Goal: Check status

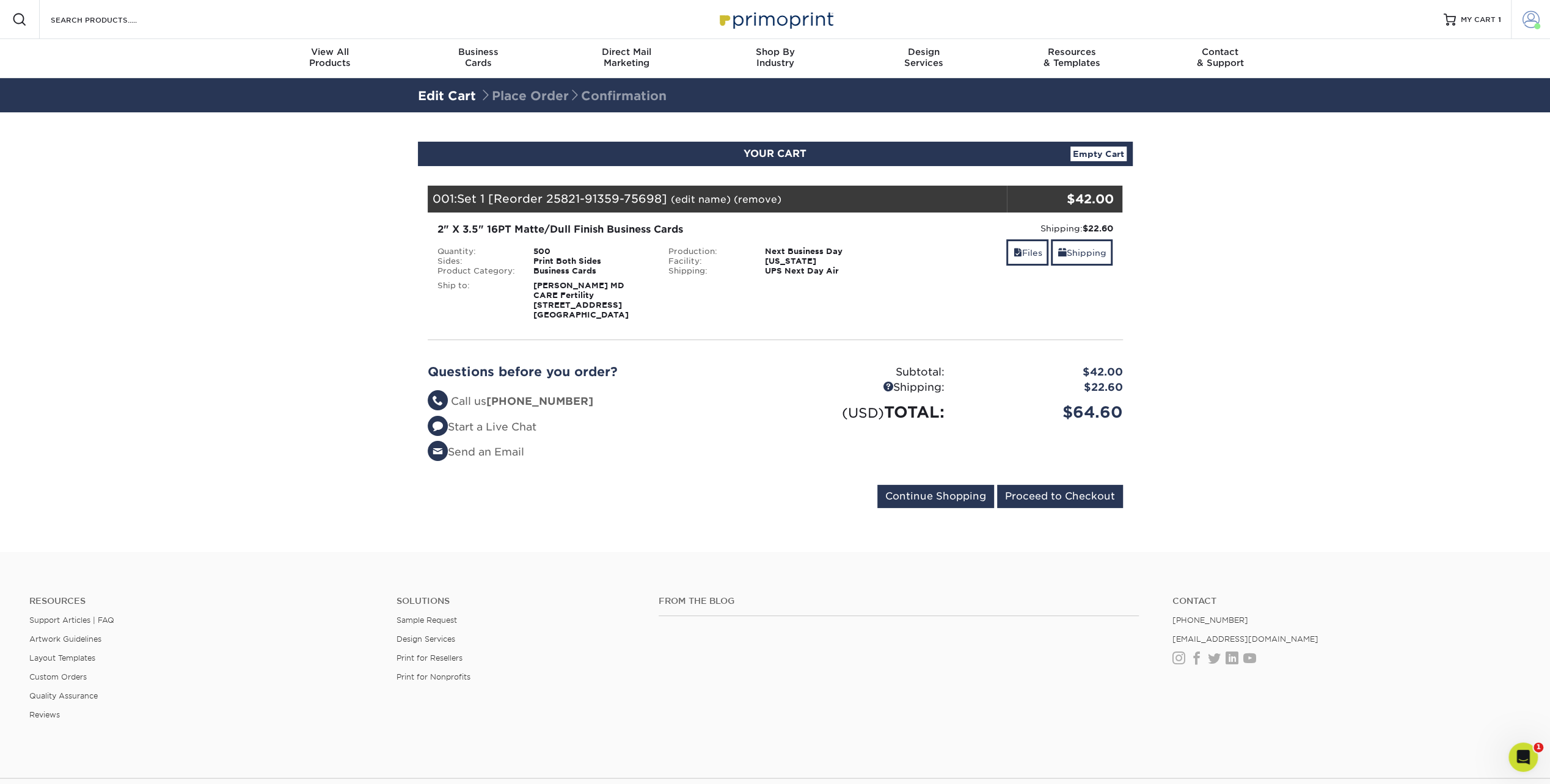
click at [1525, 16] on span at bounding box center [1531, 20] width 17 height 17
click at [1433, 126] on link "Order History" at bounding box center [1459, 134] width 153 height 16
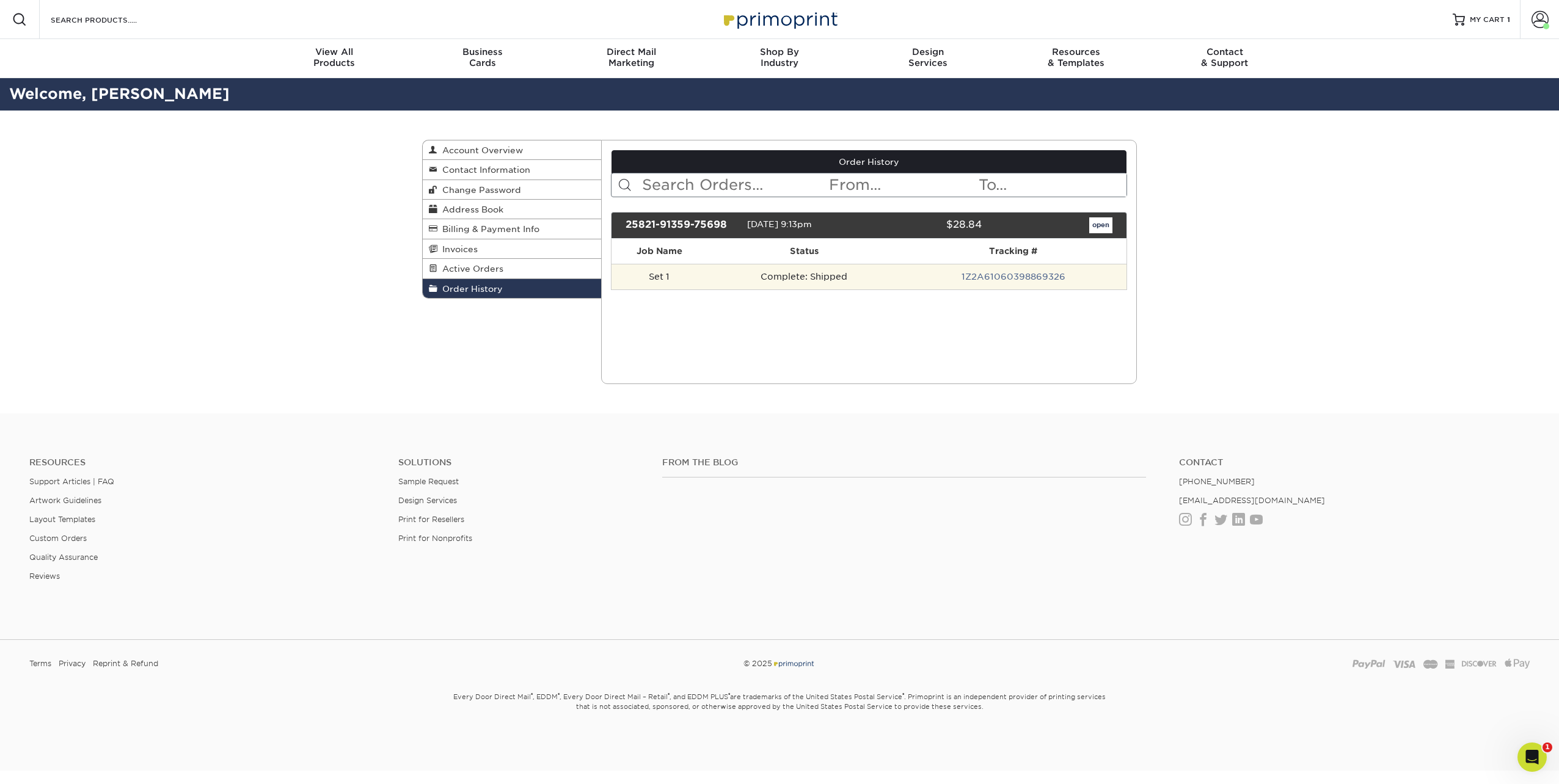
click at [826, 277] on td "Complete: Shipped" at bounding box center [804, 276] width 193 height 26
click at [1108, 220] on link "open" at bounding box center [1101, 225] width 23 height 16
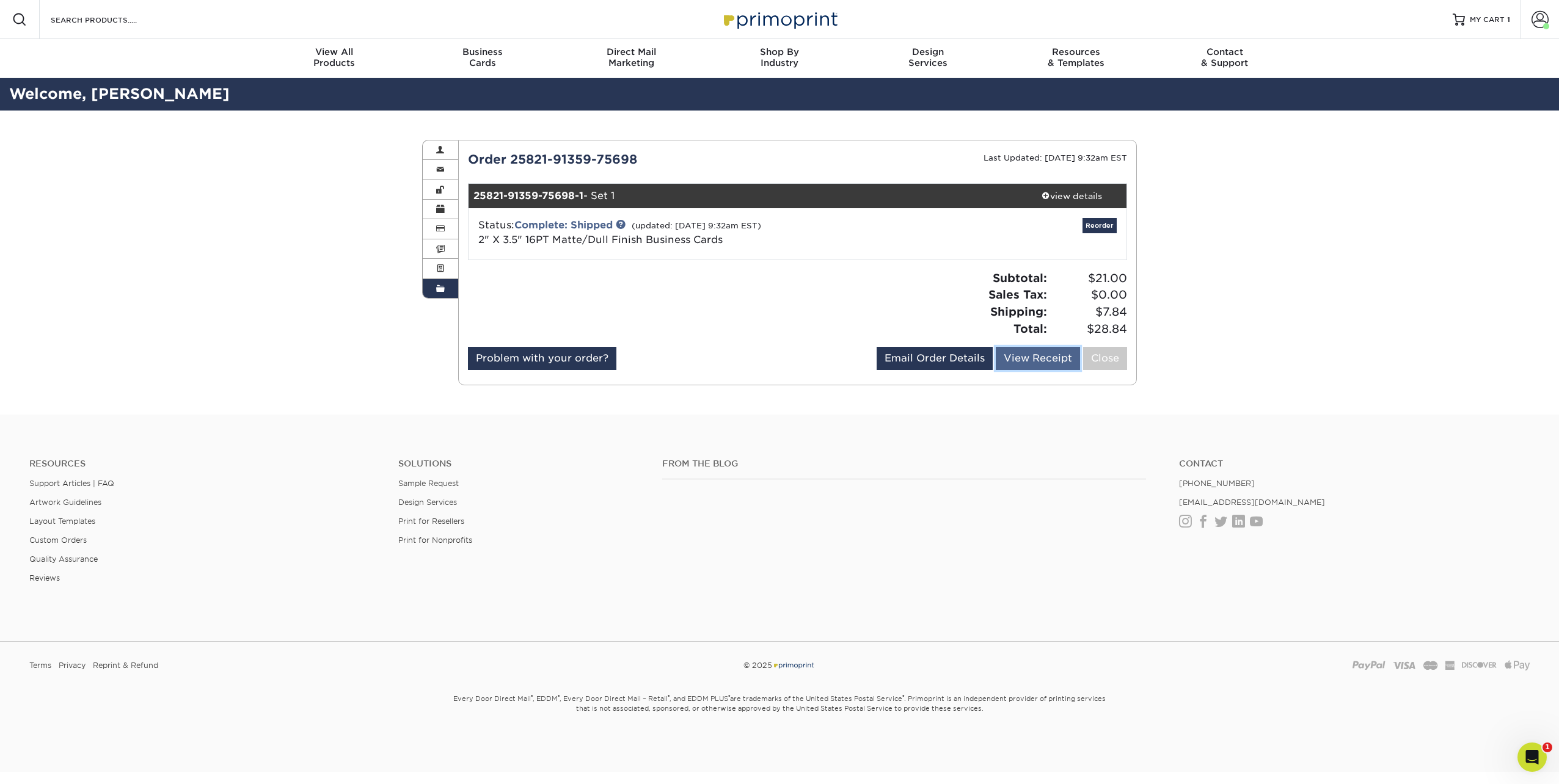
click at [1036, 365] on link "View Receipt" at bounding box center [1038, 358] width 85 height 23
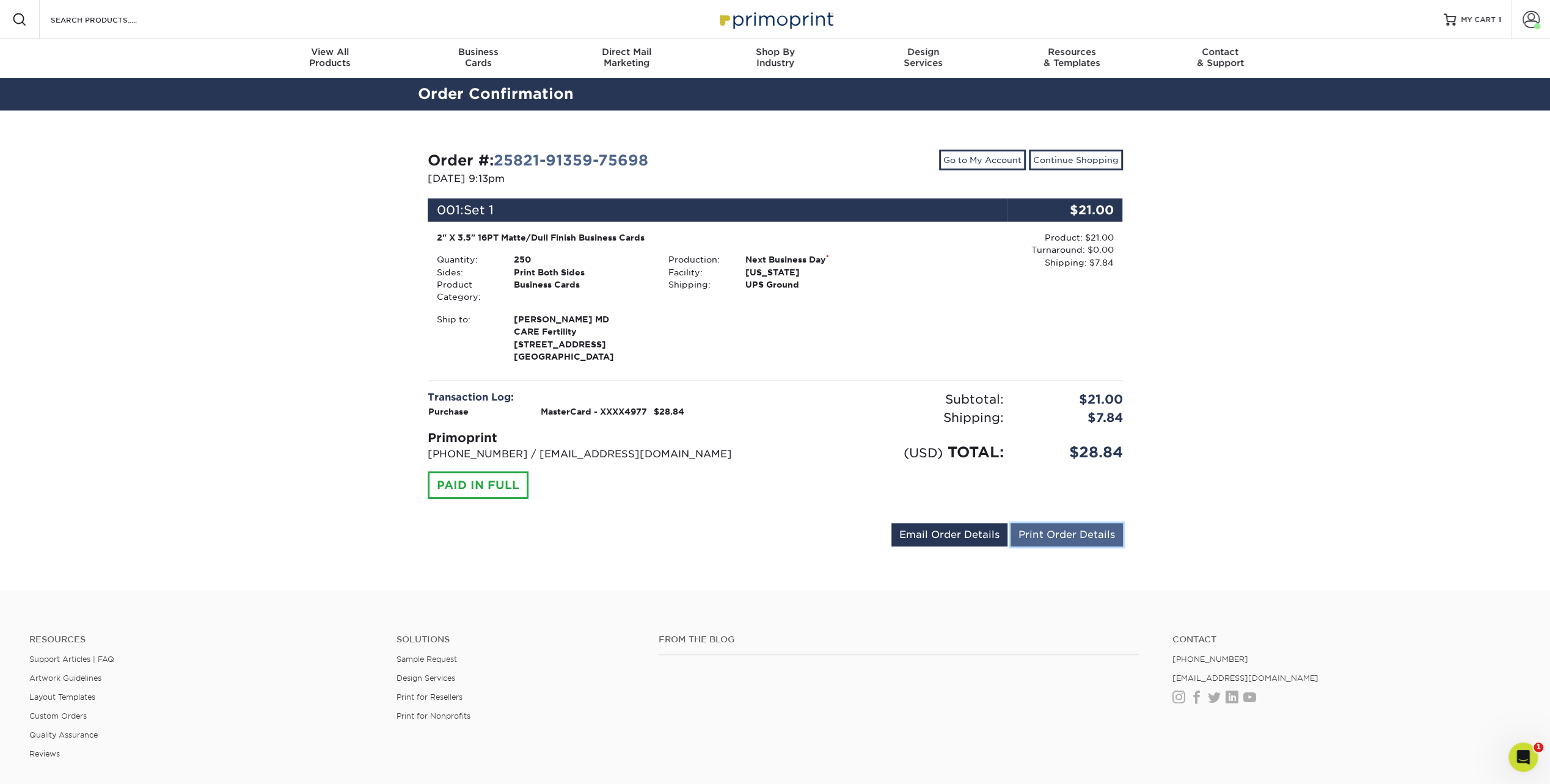
click at [1052, 537] on link "Print Order Details" at bounding box center [1067, 535] width 113 height 23
